Goal: Find specific page/section: Find specific page/section

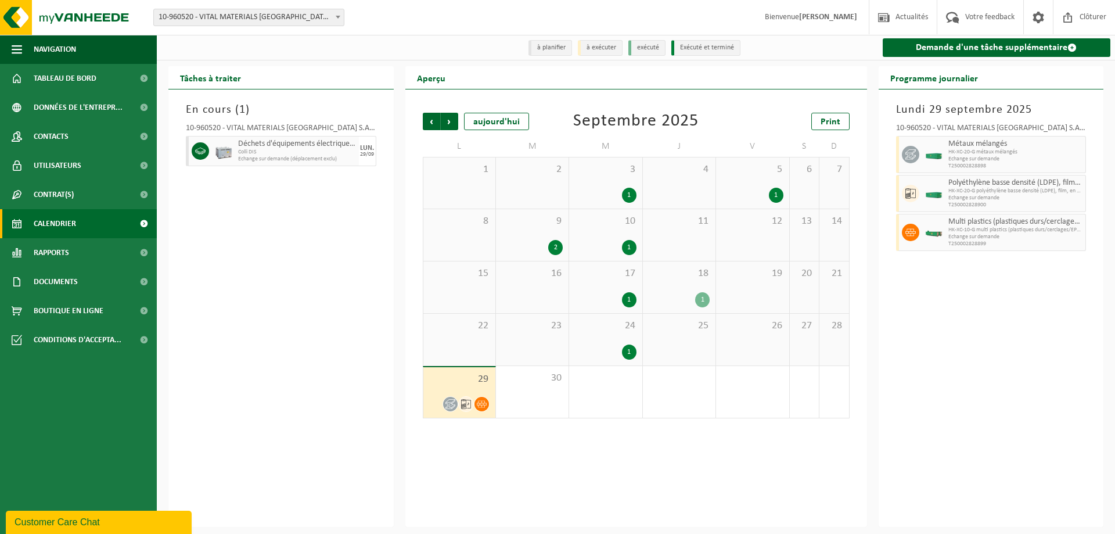
click at [451, 405] on icon at bounding box center [451, 404] width 10 height 10
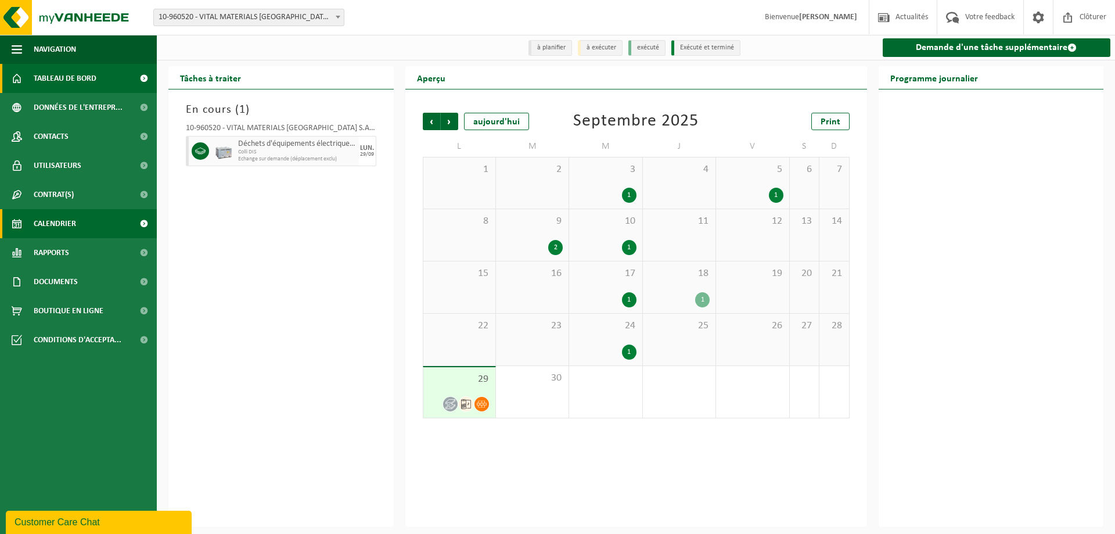
click at [73, 86] on span "Tableau de bord" at bounding box center [65, 78] width 63 height 29
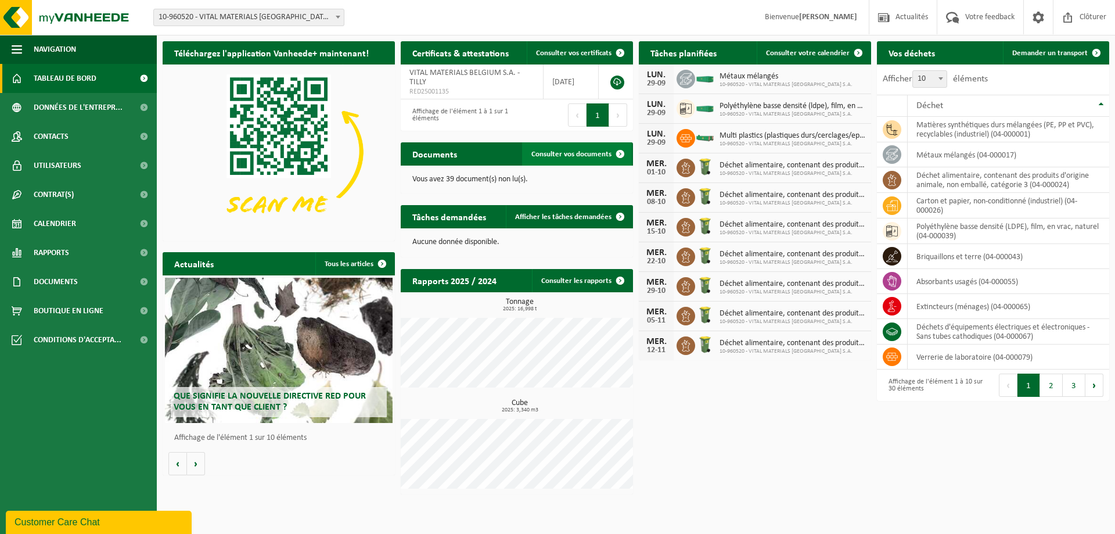
click at [548, 146] on link "Consulter vos documents" at bounding box center [577, 153] width 110 height 23
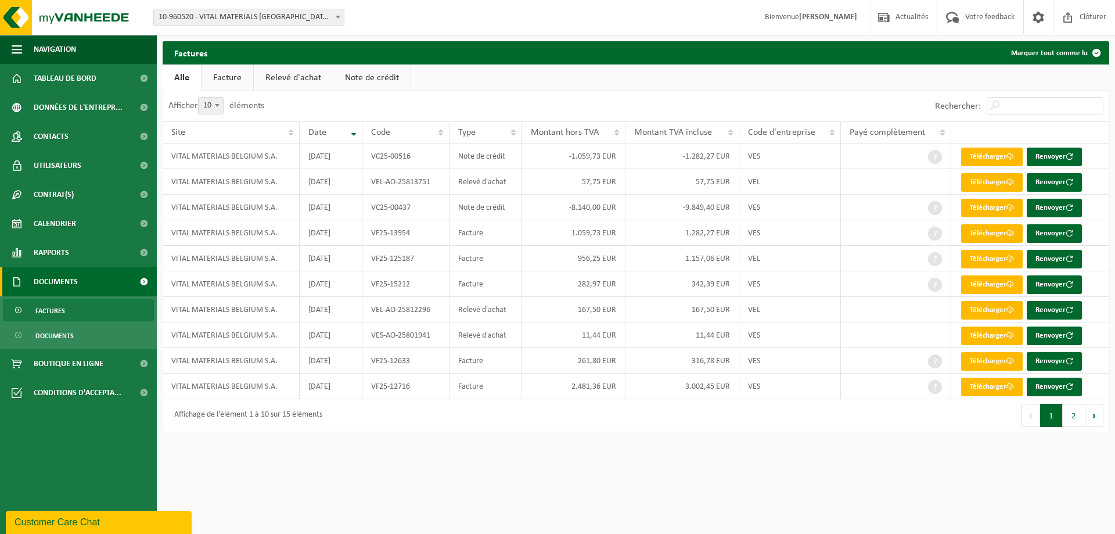
click at [212, 74] on link "Facture" at bounding box center [228, 77] width 52 height 27
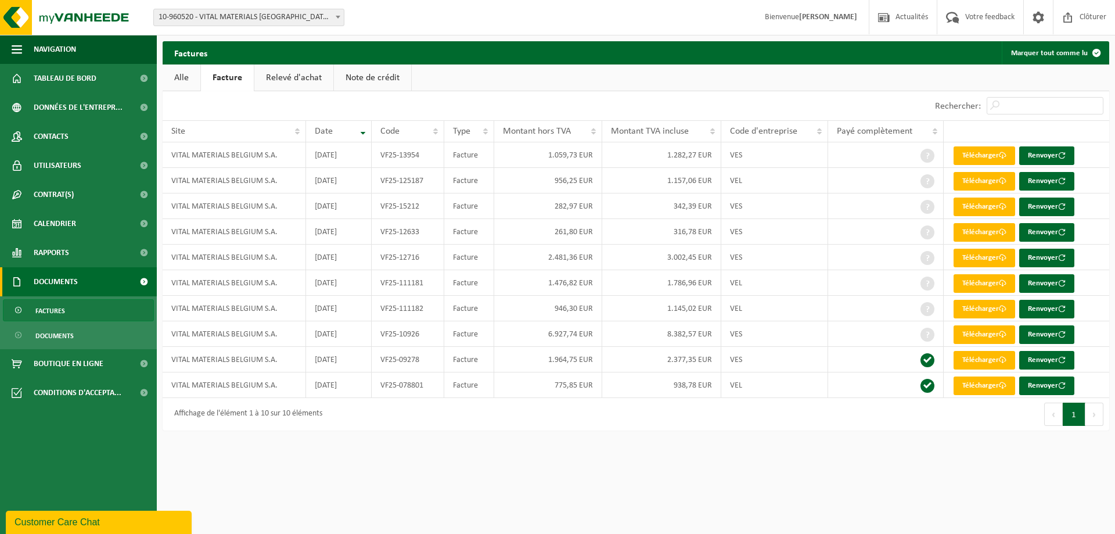
click at [286, 85] on link "Relevé d'achat" at bounding box center [293, 77] width 79 height 27
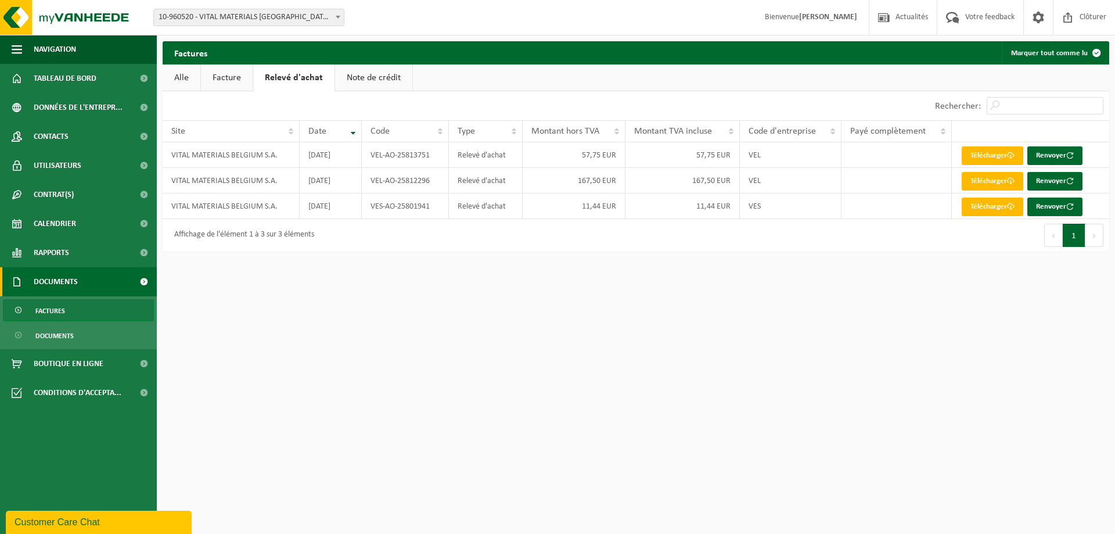
click at [392, 77] on link "Note de crédit" at bounding box center [373, 77] width 77 height 27
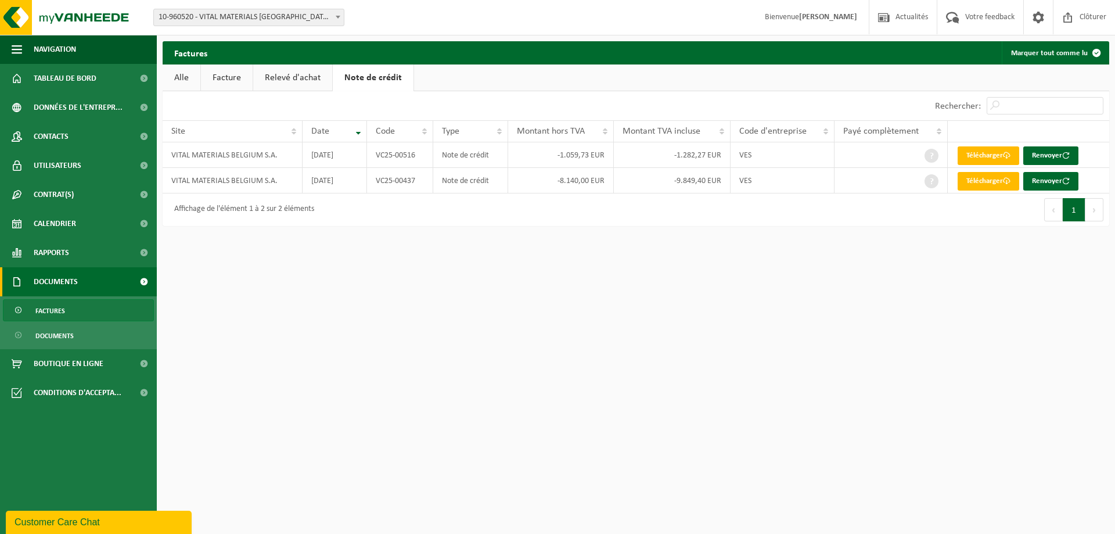
click at [229, 80] on link "Facture" at bounding box center [227, 77] width 52 height 27
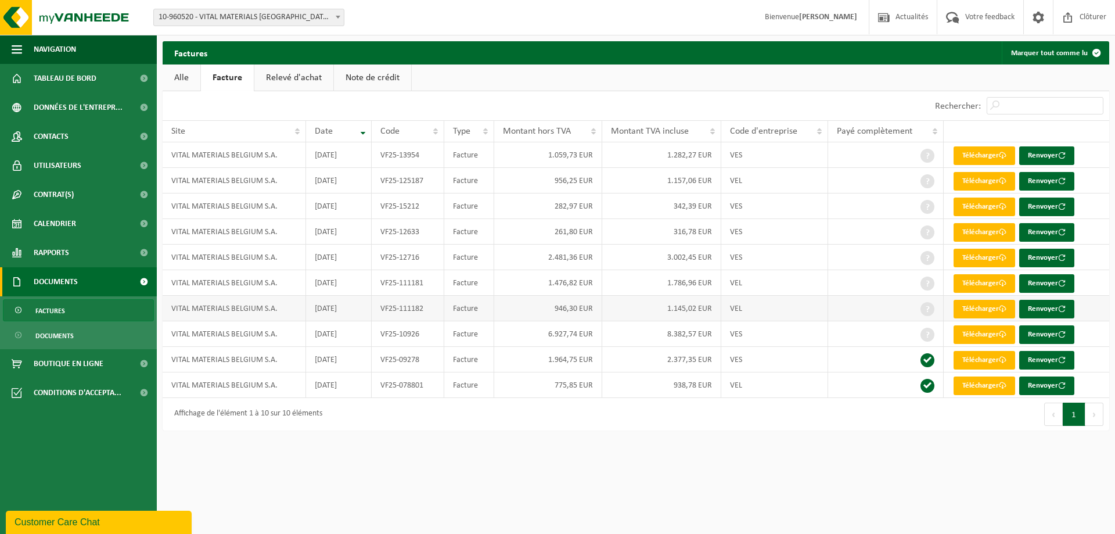
click at [676, 314] on td "1.145,02 EUR" at bounding box center [662, 309] width 120 height 26
click at [678, 310] on td "1.145,02 EUR" at bounding box center [662, 309] width 120 height 26
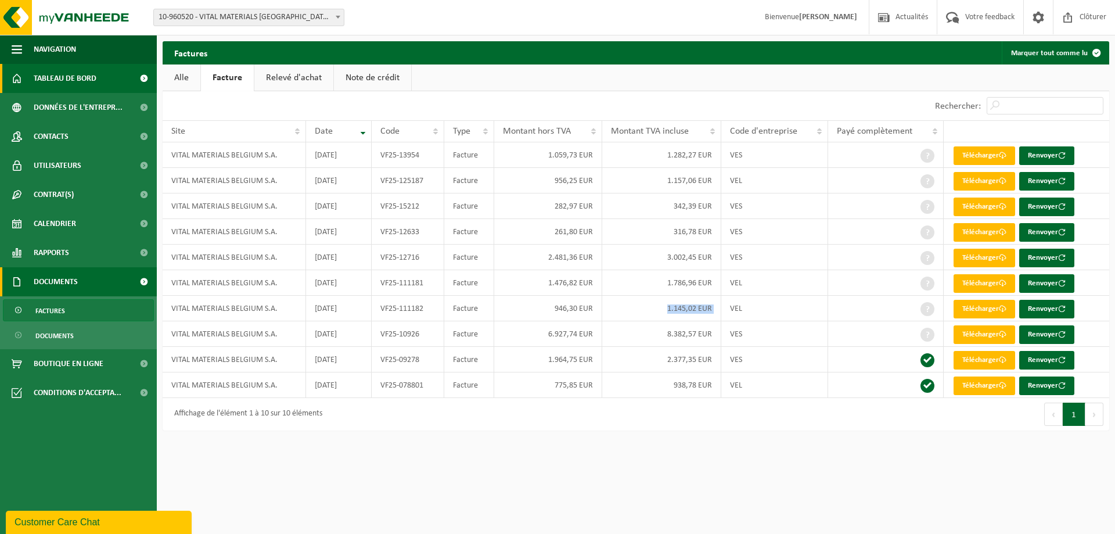
click at [66, 81] on span "Tableau de bord" at bounding box center [65, 78] width 63 height 29
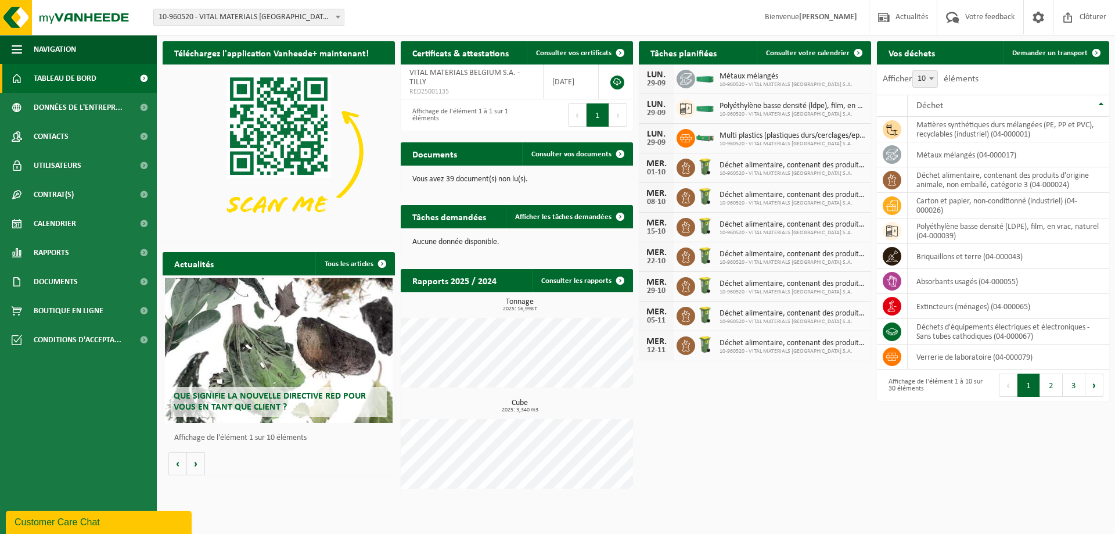
click at [738, 81] on span "10-960520 - VITAL MATERIALS [GEOGRAPHIC_DATA] S.A." at bounding box center [786, 84] width 133 height 7
